Goal: Check status: Check status

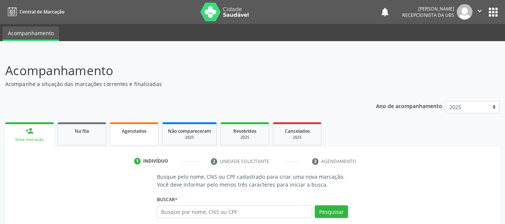
click at [132, 129] on span "Agendados" at bounding box center [134, 131] width 25 height 6
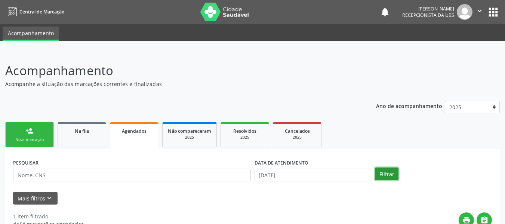
click at [383, 175] on button "Filtrar" at bounding box center [387, 173] width 24 height 13
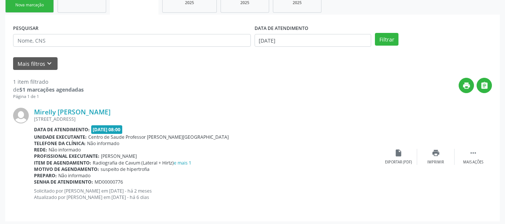
scroll to position [137, 0]
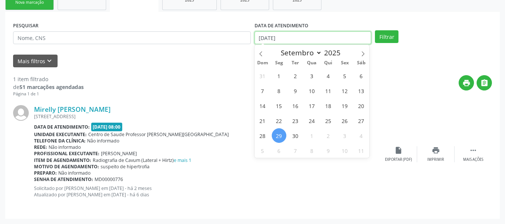
click at [258, 38] on input "[DATE]" at bounding box center [313, 37] width 117 height 13
click at [280, 77] on span "1" at bounding box center [279, 75] width 15 height 15
type input "[DATE]"
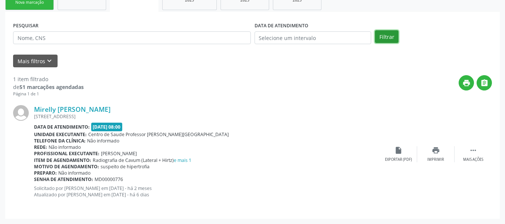
click at [385, 37] on button "Filtrar" at bounding box center [387, 36] width 24 height 13
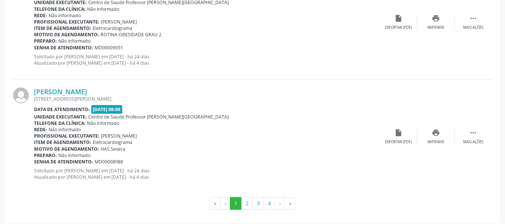
scroll to position [1750, 0]
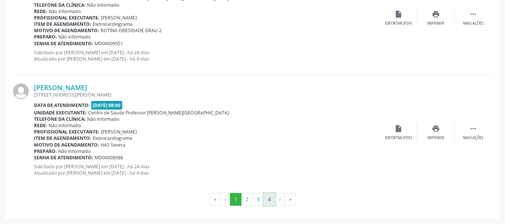
click at [269, 201] on button "4" at bounding box center [269, 199] width 12 height 13
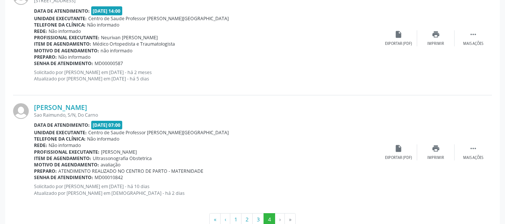
scroll to position [723, 0]
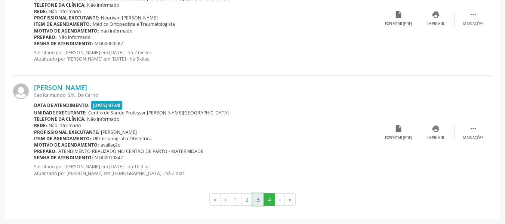
click at [258, 200] on button "3" at bounding box center [258, 199] width 12 height 13
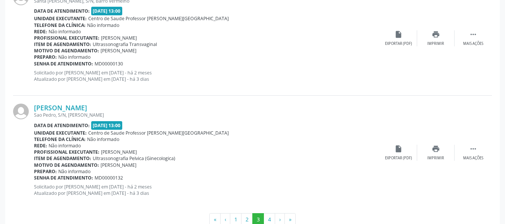
scroll to position [1750, 0]
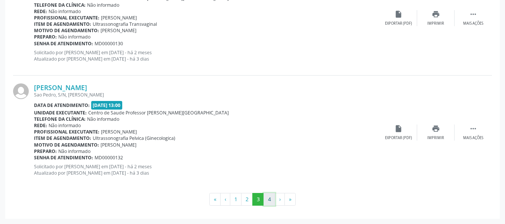
click at [268, 200] on button "4" at bounding box center [269, 199] width 12 height 13
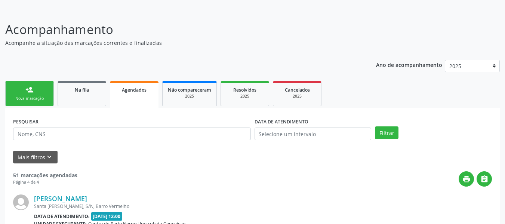
scroll to position [723, 0]
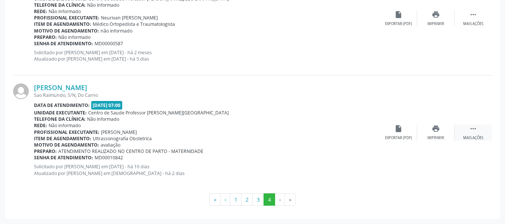
click at [473, 132] on icon "" at bounding box center [473, 128] width 8 height 8
click at [437, 130] on icon "edit" at bounding box center [436, 128] width 8 height 8
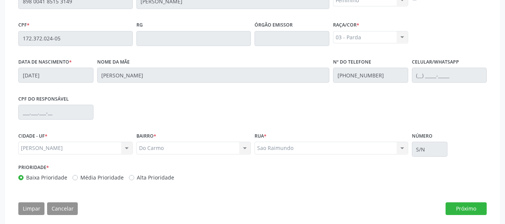
scroll to position [223, 0]
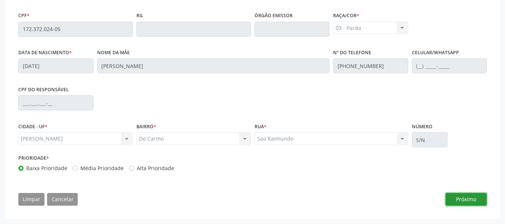
click at [469, 198] on button "Próximo" at bounding box center [465, 199] width 41 height 13
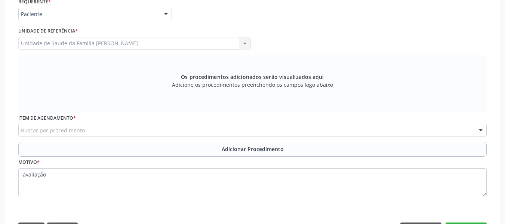
scroll to position [208, 0]
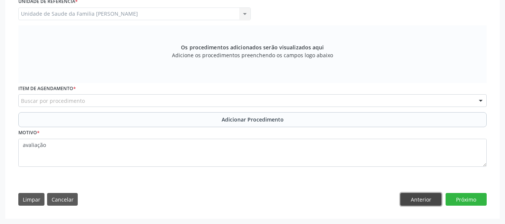
click at [423, 197] on button "Anterior" at bounding box center [420, 199] width 41 height 13
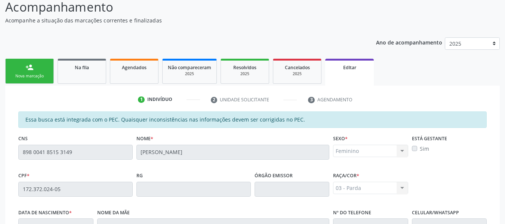
scroll to position [0, 0]
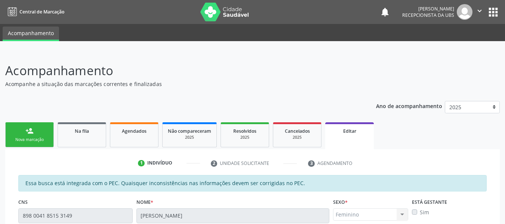
click at [27, 129] on div "person_add" at bounding box center [29, 131] width 8 height 8
